Goal: Task Accomplishment & Management: Manage account settings

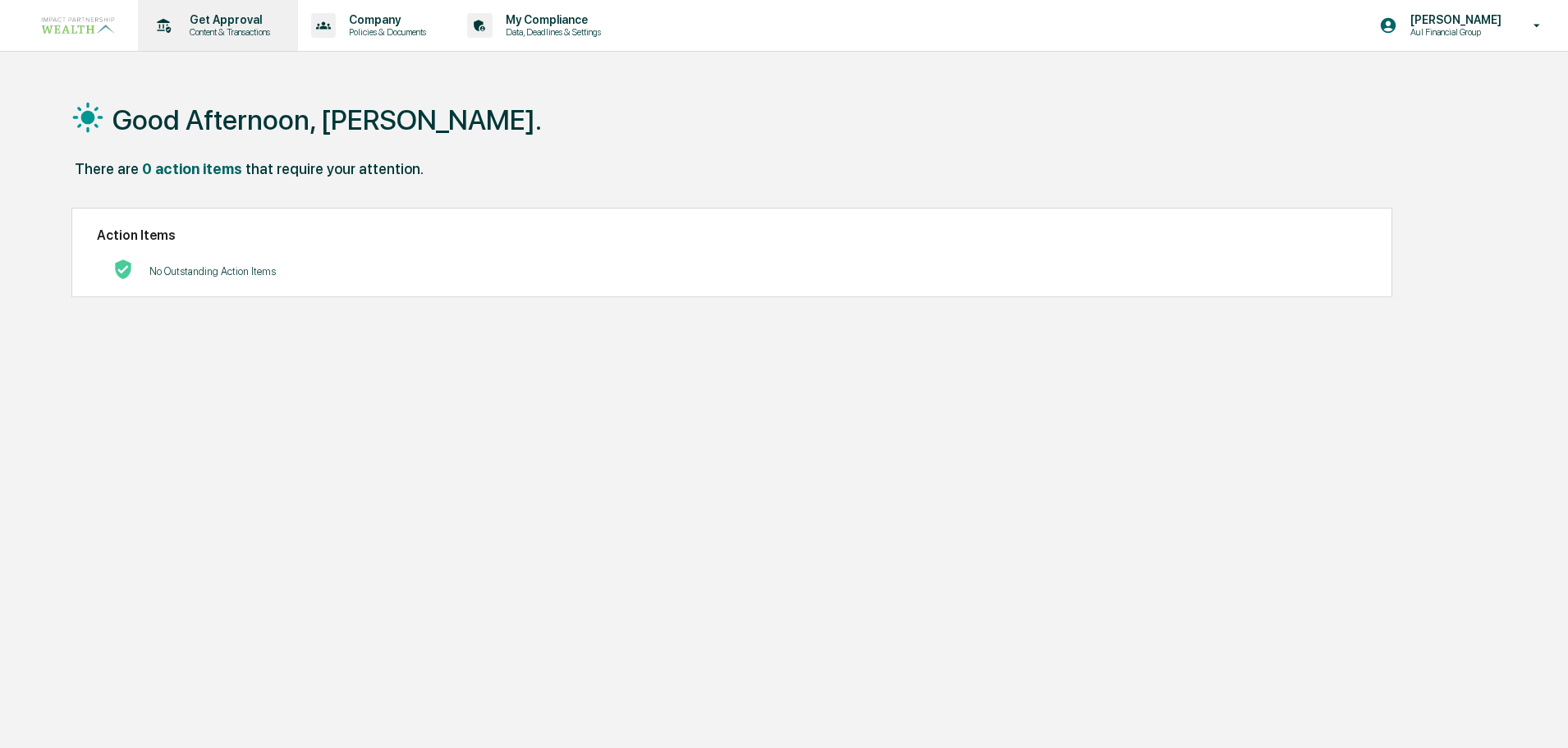
click at [230, 40] on div "Get Approval Content & Transactions" at bounding box center [215, 26] width 143 height 51
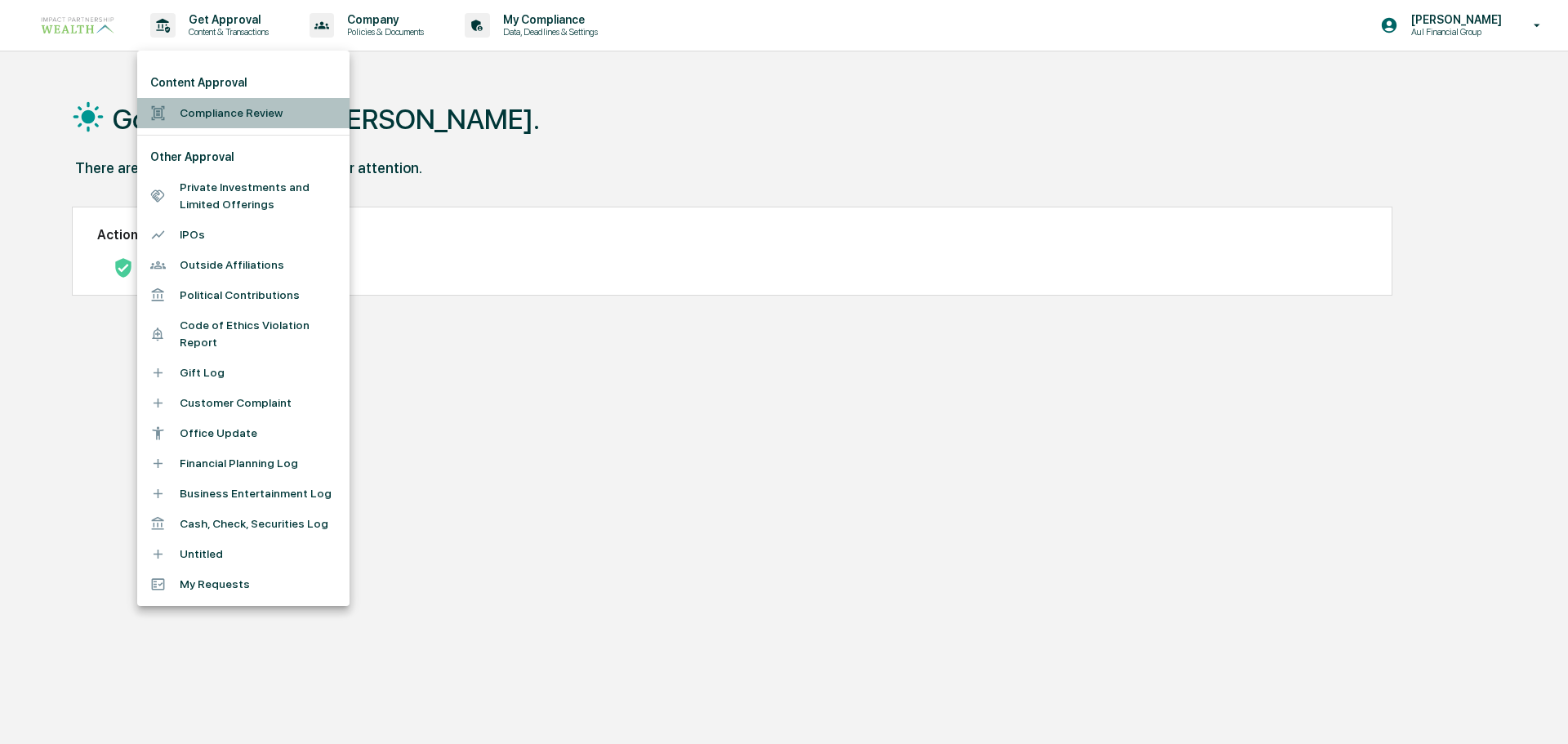
click at [224, 109] on li "Compliance Review" at bounding box center [243, 113] width 213 height 31
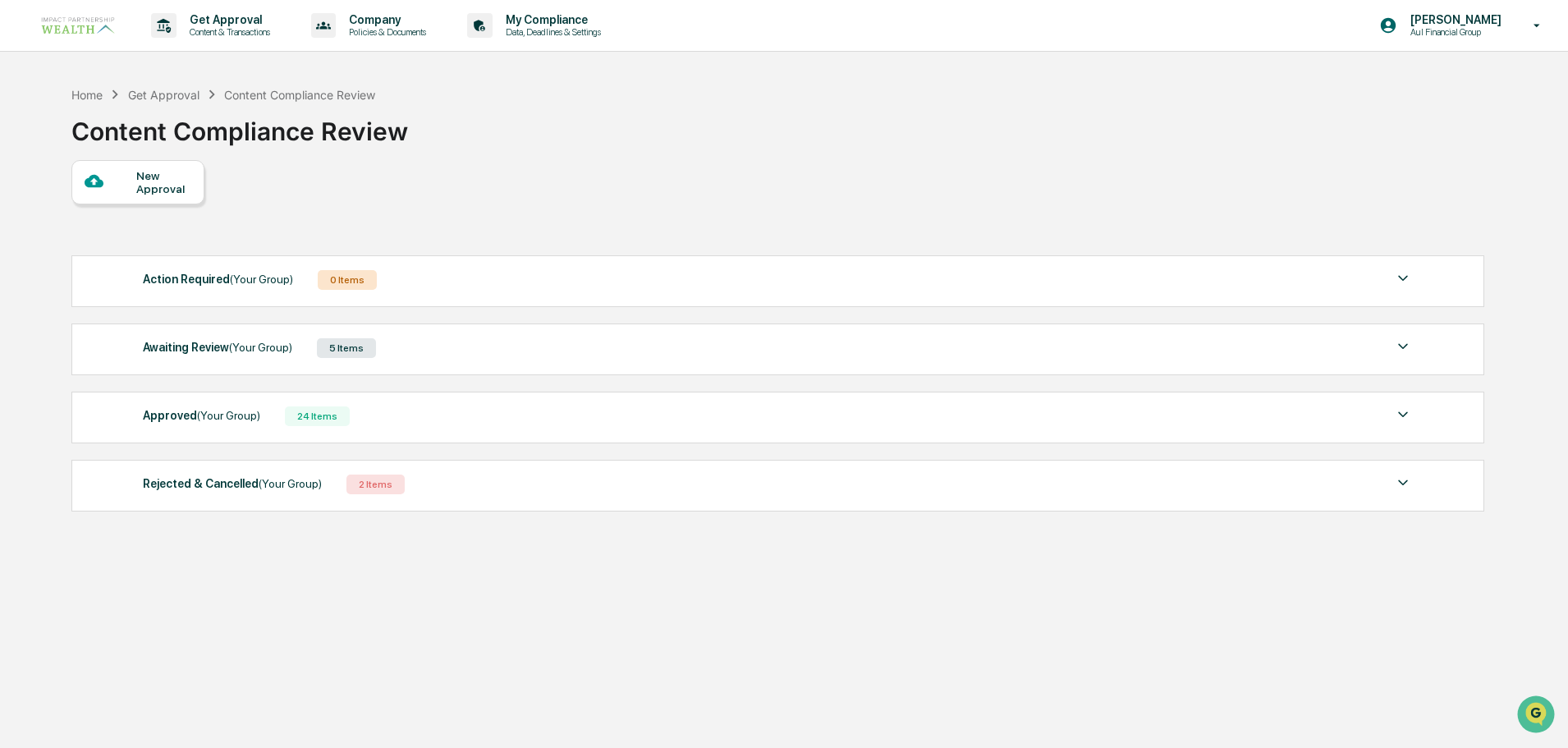
click at [263, 348] on span "(Your Group)" at bounding box center [260, 347] width 63 height 13
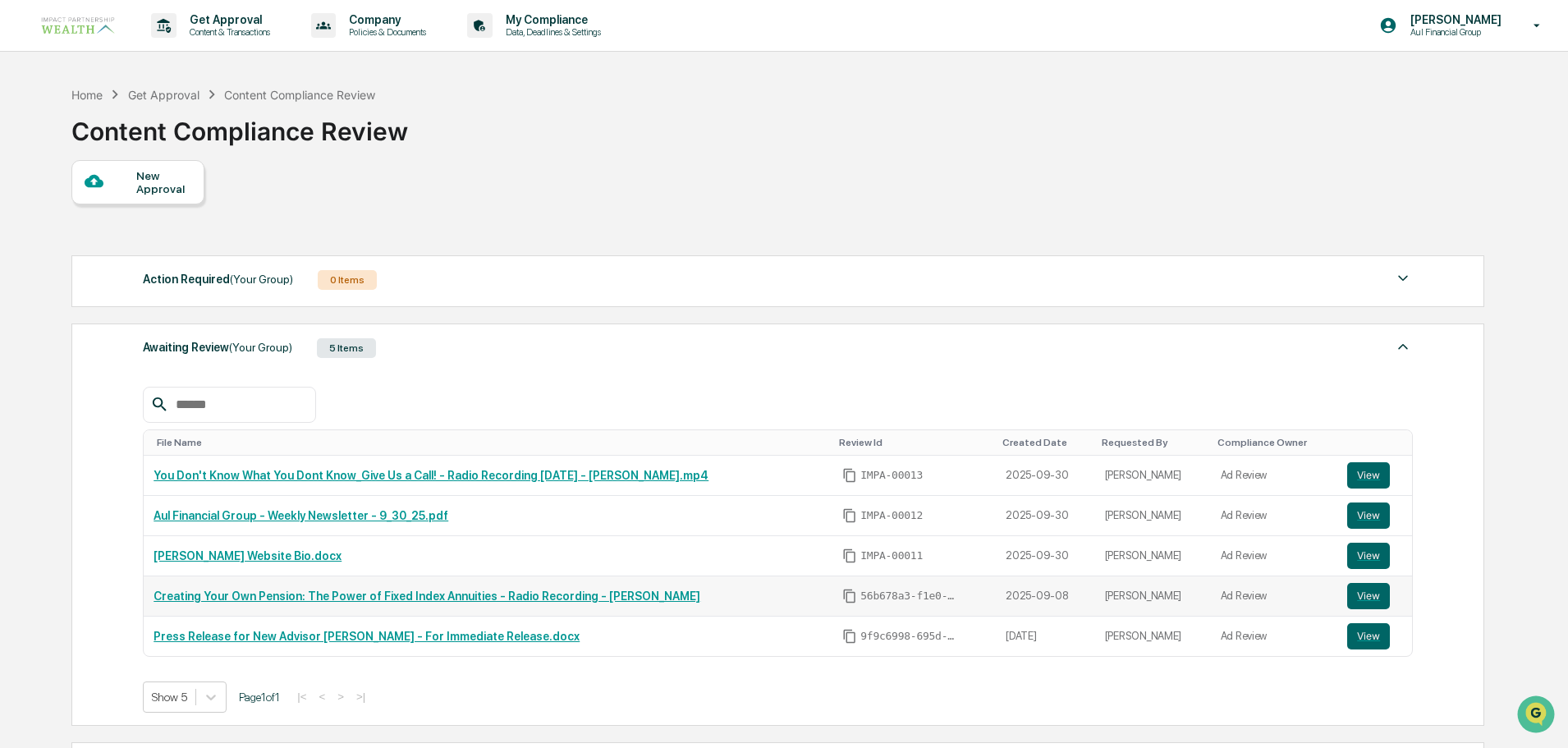
click at [543, 599] on link "Creating Your Own Pension: The Power of Fixed Index Annuities - Radio Recording…" at bounding box center [427, 596] width 547 height 13
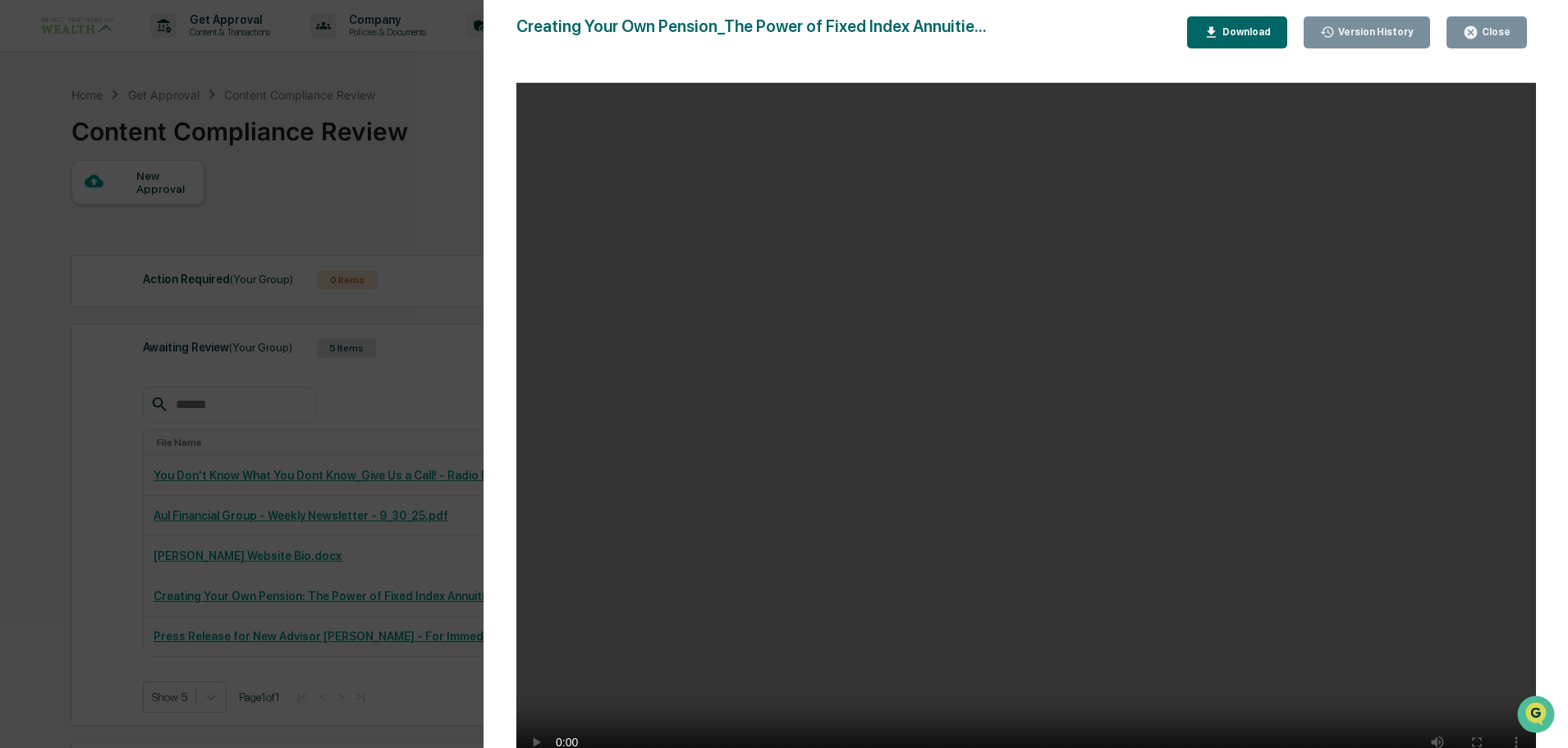
click at [973, 30] on div "Creating Your Own Pension_The Power of Fixed Index Annuitie..." at bounding box center [751, 33] width 470 height 32
click at [1412, 26] on div "Version History" at bounding box center [1375, 32] width 79 height 11
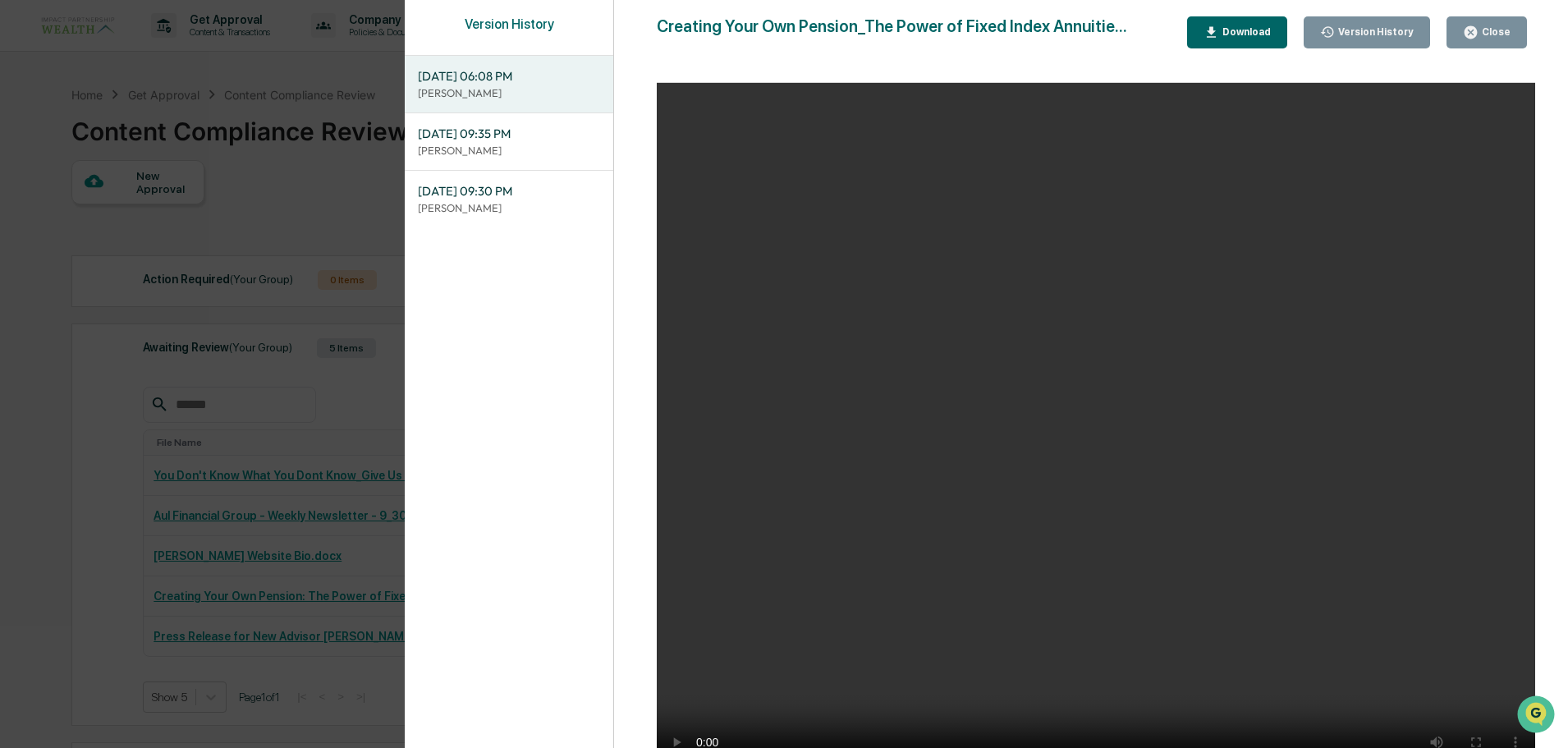
click at [1492, 37] on div "Close" at bounding box center [1494, 32] width 32 height 11
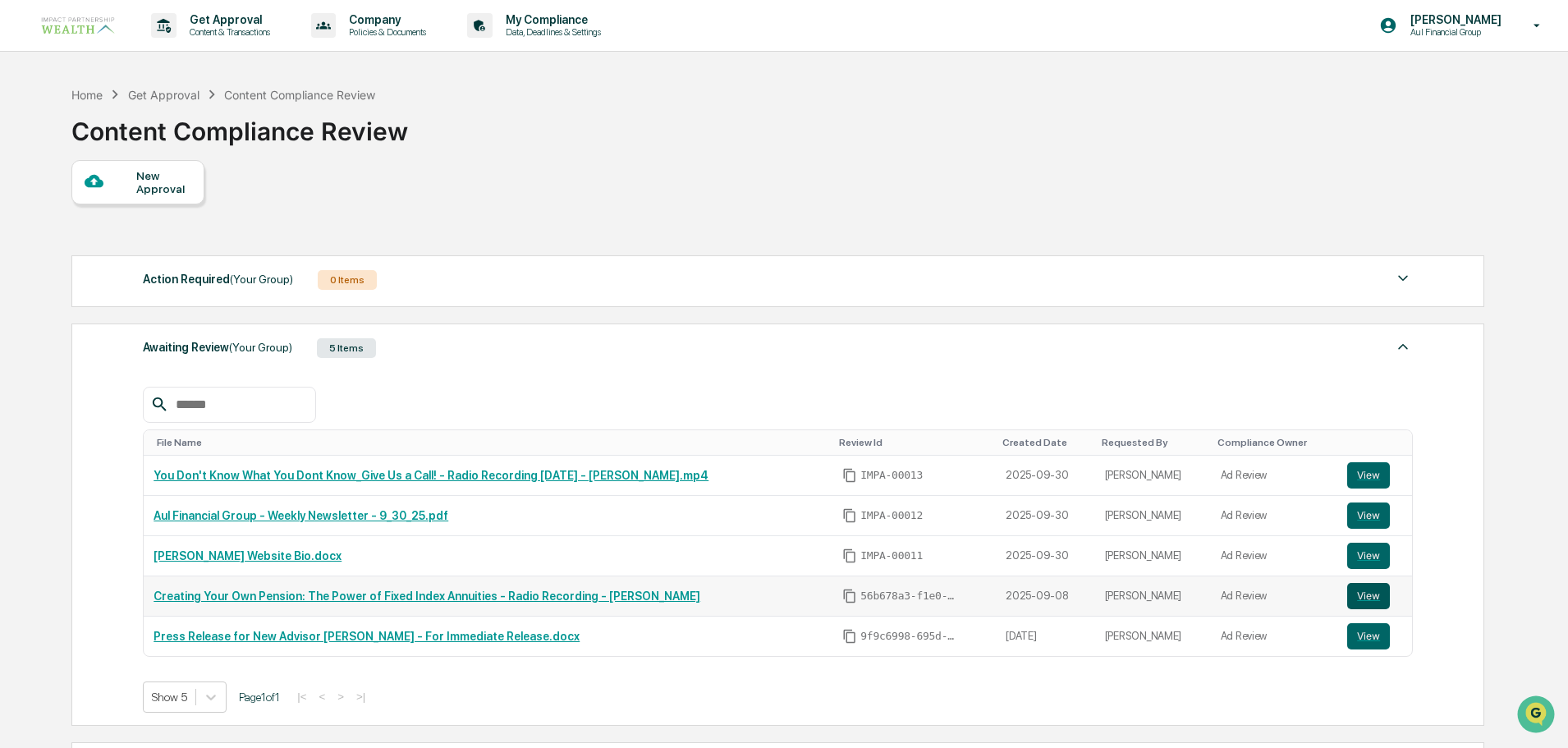
click at [1376, 598] on button "View" at bounding box center [1368, 597] width 43 height 26
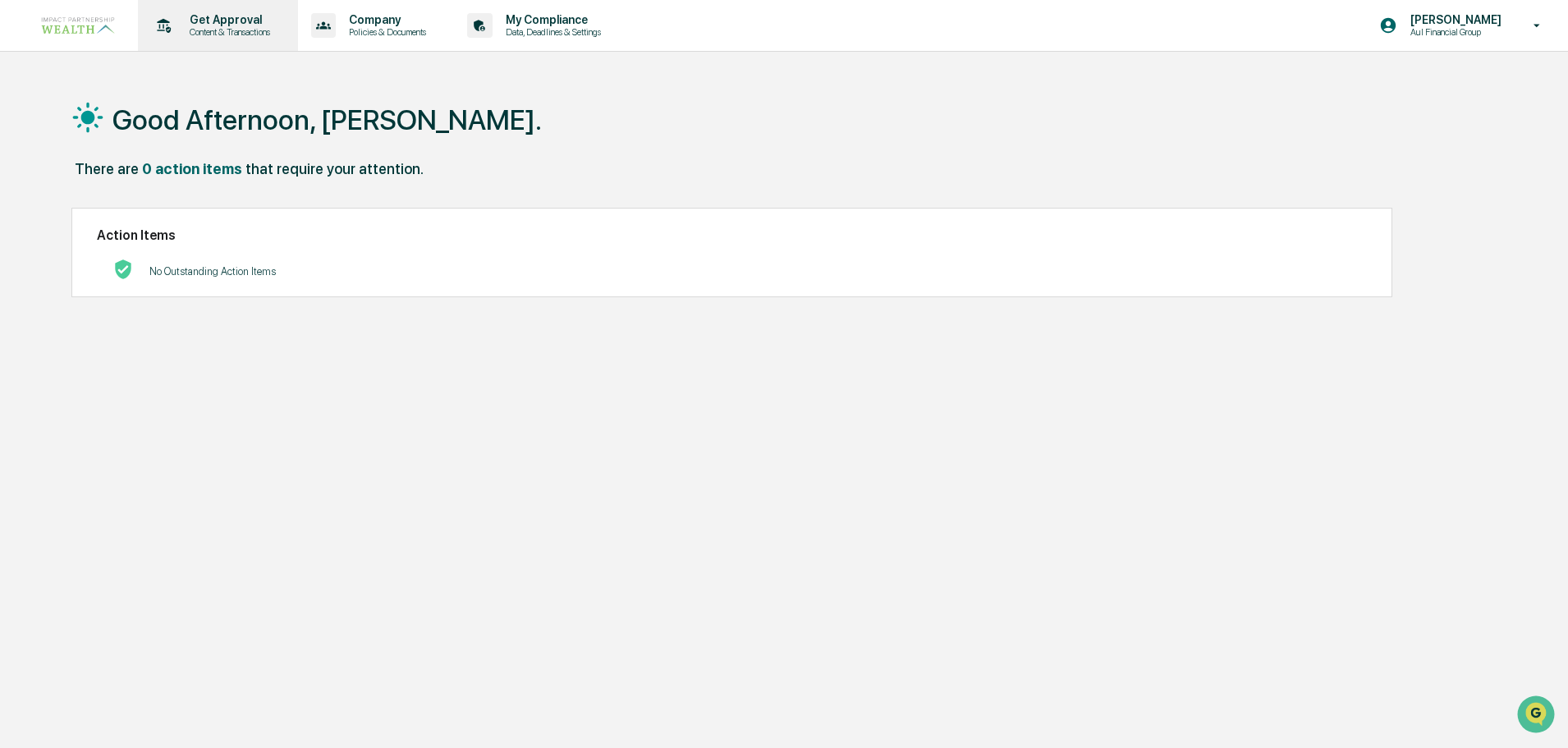
click at [261, 36] on p "Content & Transactions" at bounding box center [228, 32] width 102 height 11
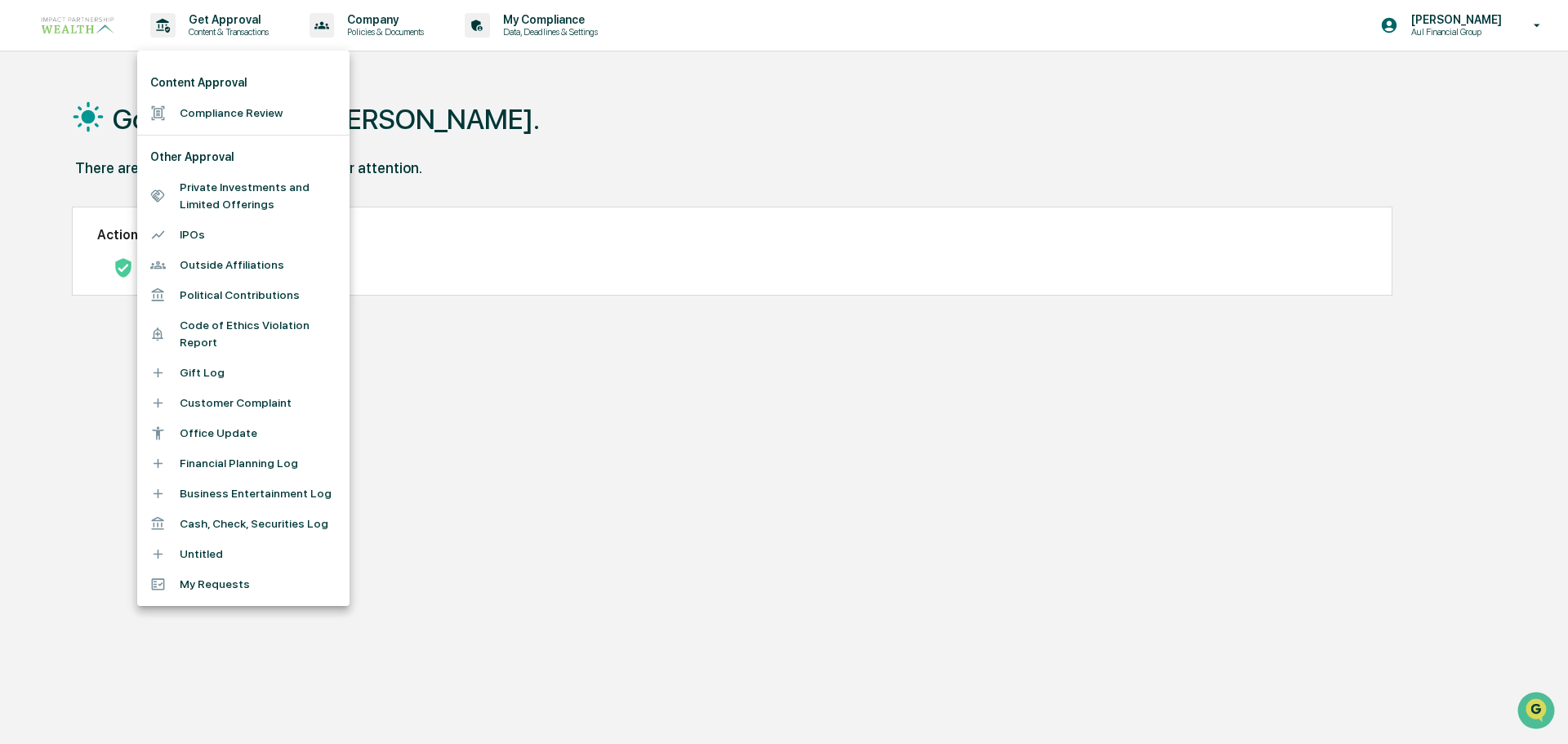
click at [248, 98] on li "Compliance Review" at bounding box center [243, 113] width 213 height 31
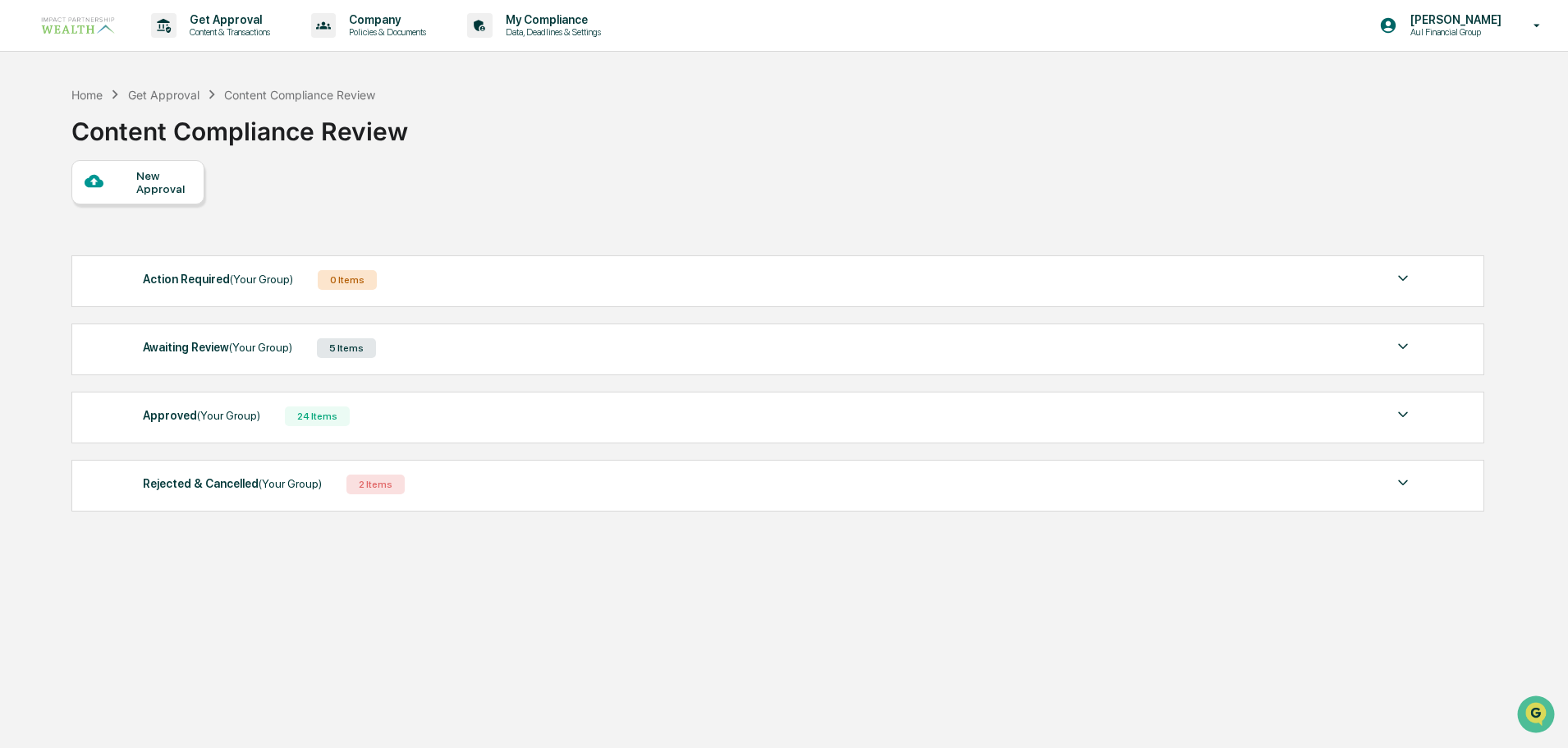
click at [664, 330] on div "Awaiting Review (Your Group) 5 Items File Name Review Id Created Date Requested…" at bounding box center [777, 349] width 1412 height 52
click at [1386, 344] on div "Awaiting Review (Your Group) 5 Items" at bounding box center [777, 348] width 1270 height 23
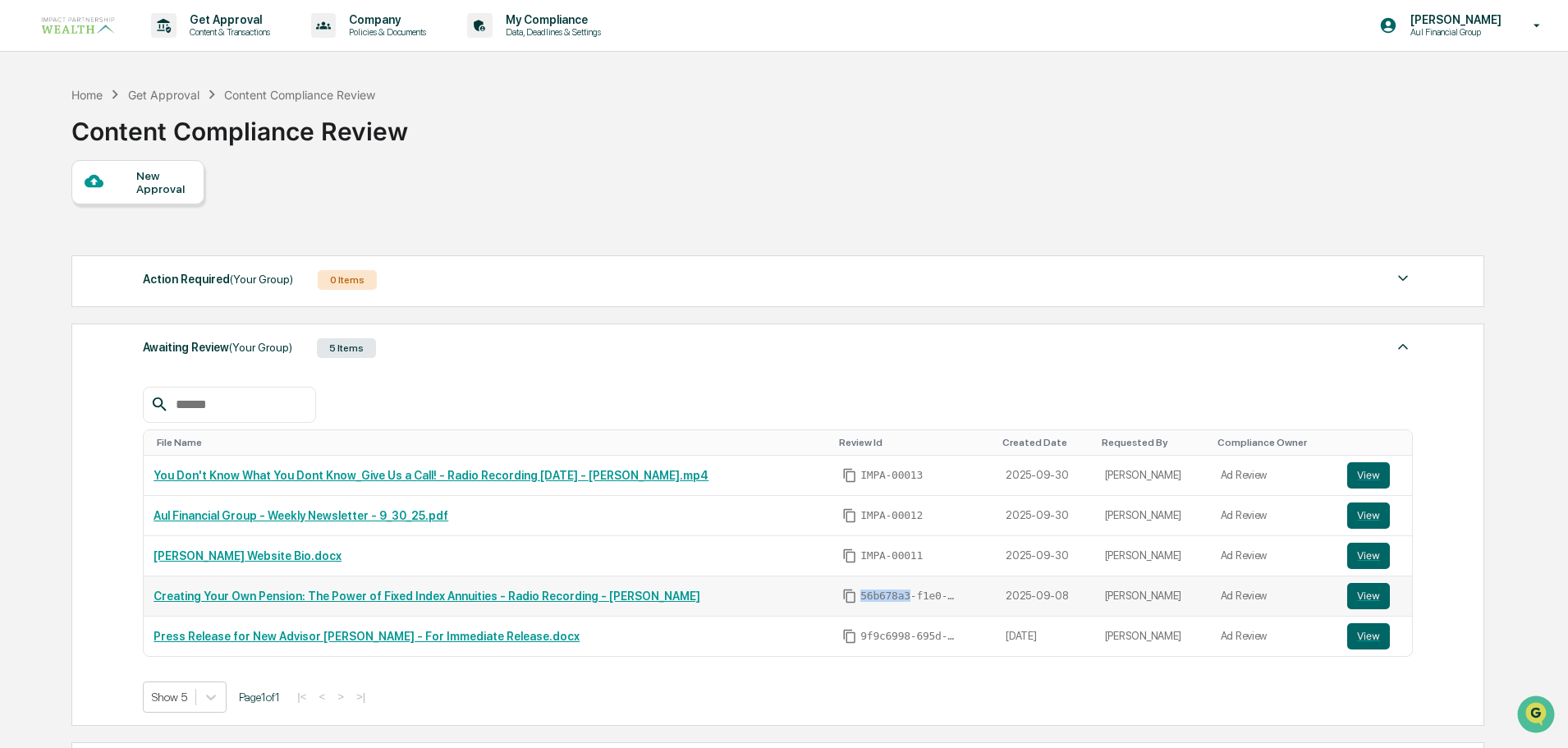
drag, startPoint x: 865, startPoint y: 598, endPoint x: 821, endPoint y: 598, distance: 44.0
click at [860, 598] on span "56b678a3-f1e0-4374-8cfb-36862cc478e0" at bounding box center [909, 596] width 98 height 13
copy span "56b678a3"
drag, startPoint x: 867, startPoint y: 635, endPoint x: 820, endPoint y: 635, distance: 47.0
click at [842, 635] on div "9f9c6998-695d-4253-9fda-b5ae0bd1ebcd" at bounding box center [914, 636] width 143 height 15
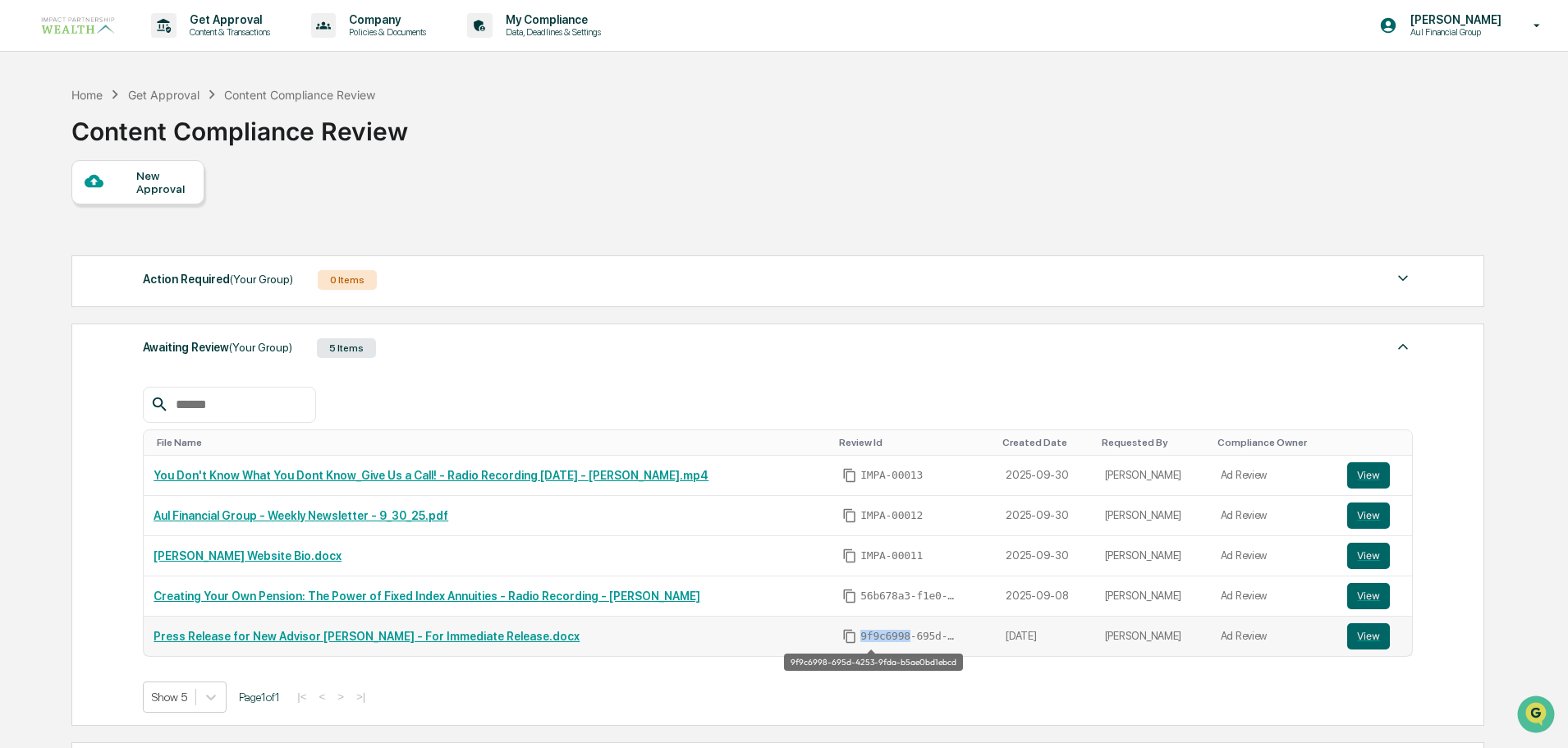
copy span "9f9c6998"
click at [750, 294] on div "Action Required (Your Group) 0 Items No data to display Show 5 Page 1 of 0 |< <…" at bounding box center [777, 281] width 1412 height 52
click at [730, 173] on div "New Approval Action Required (Your Group) 0 Items No data to display Show 5 Pag…" at bounding box center [777, 515] width 1411 height 710
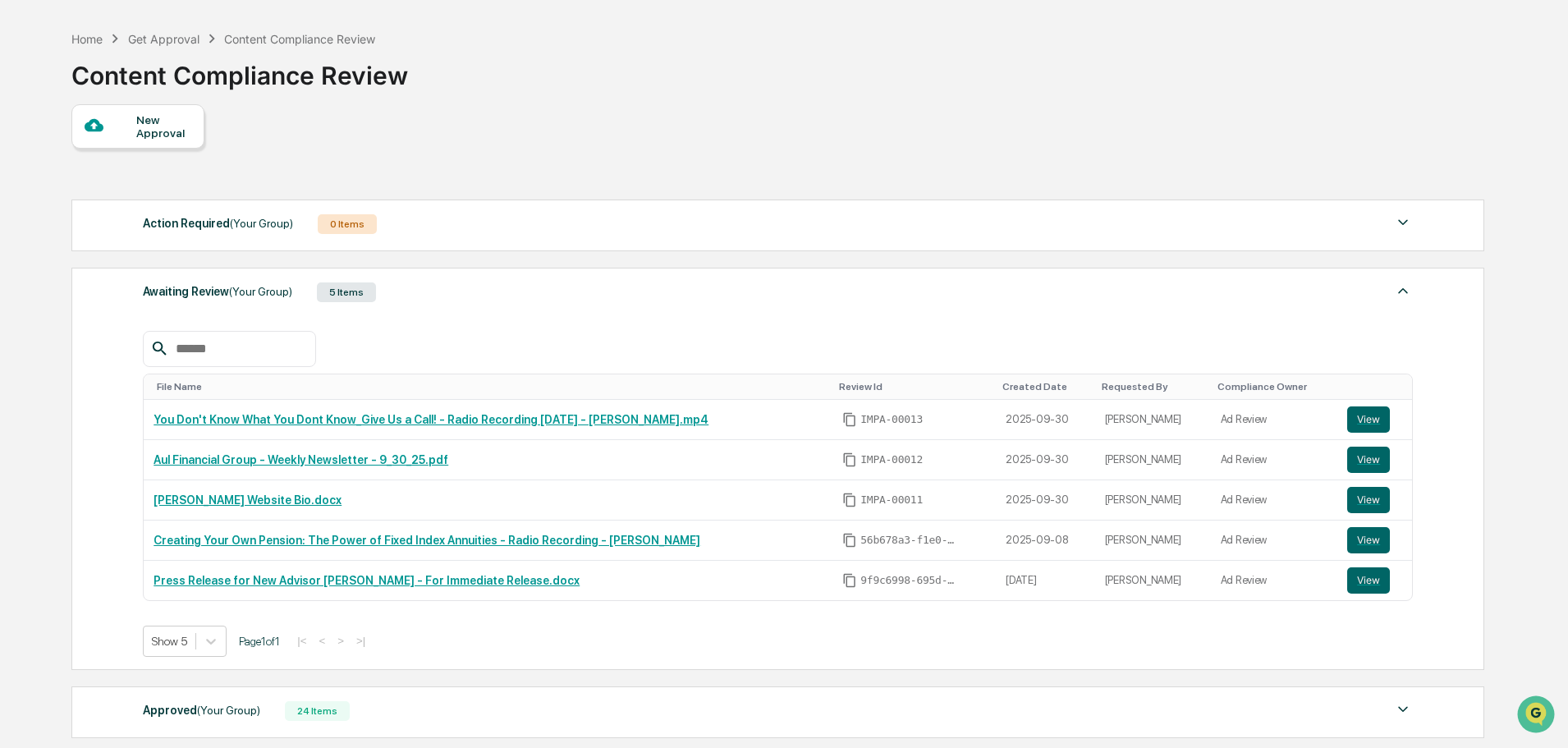
scroll to position [82, 0]
